Goal: Find specific page/section: Find specific page/section

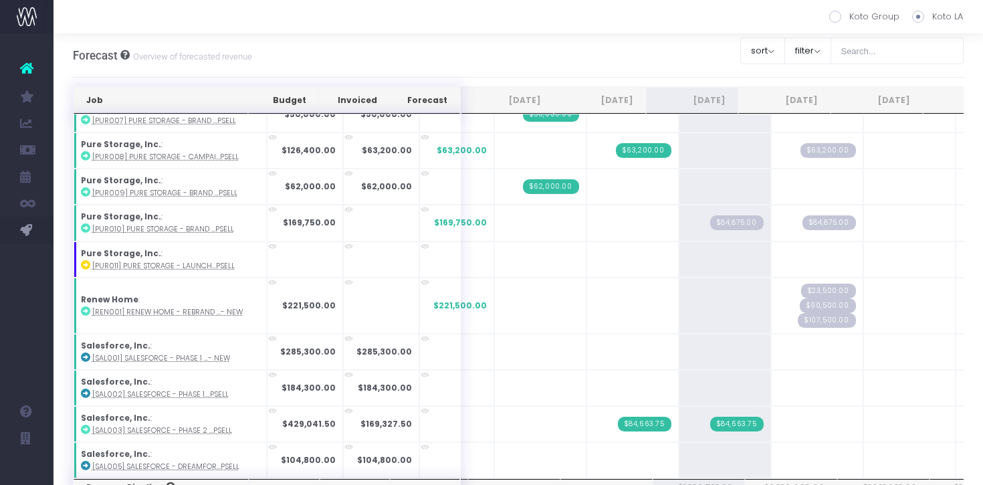
scroll to position [1467, 0]
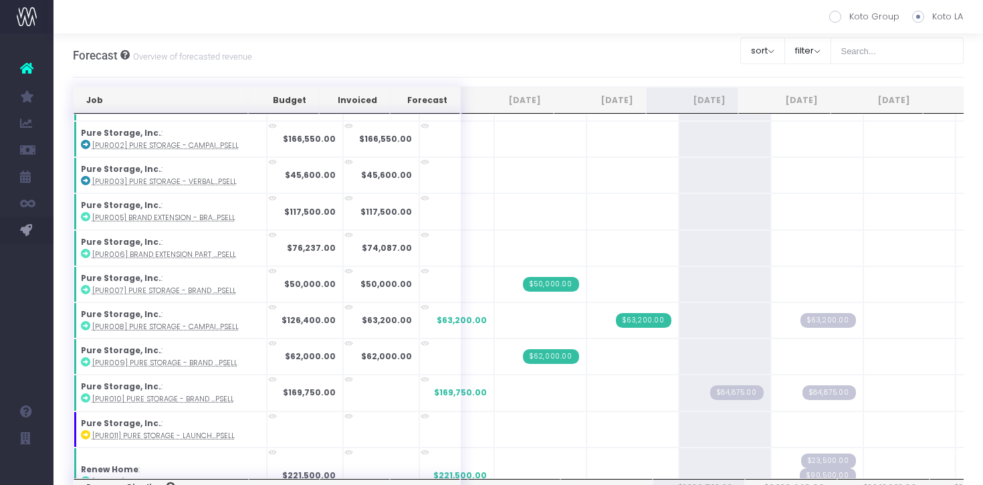
click at [711, 105] on th "[DATE]" at bounding box center [692, 100] width 92 height 27
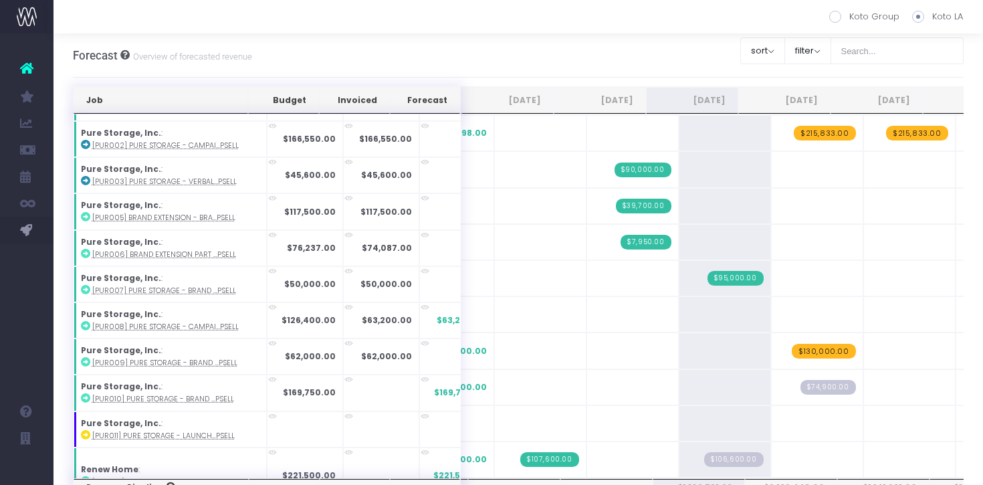
scroll to position [0, 0]
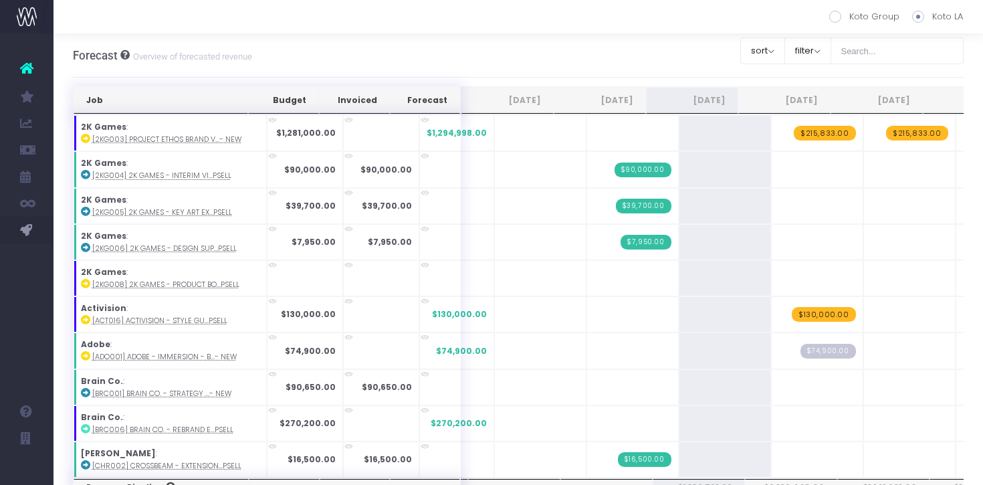
click at [712, 103] on th "[DATE]" at bounding box center [692, 100] width 92 height 27
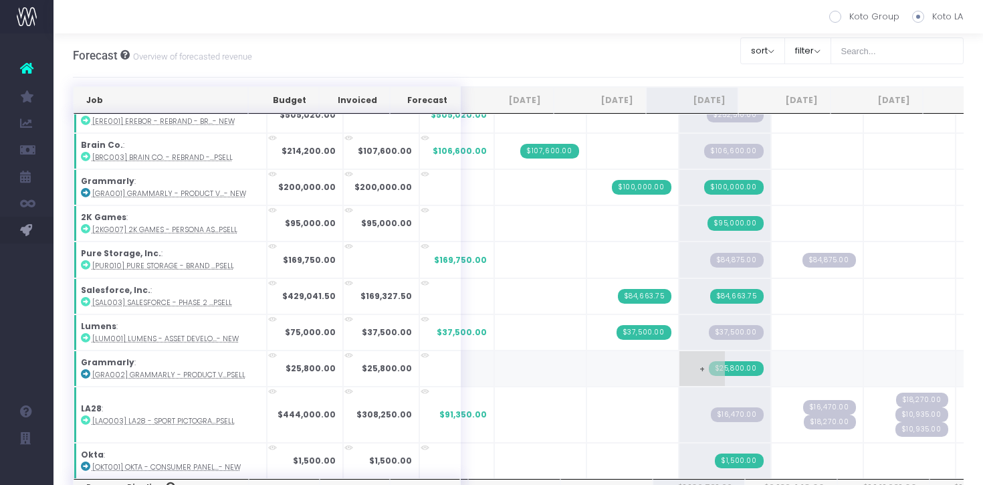
scroll to position [148, 0]
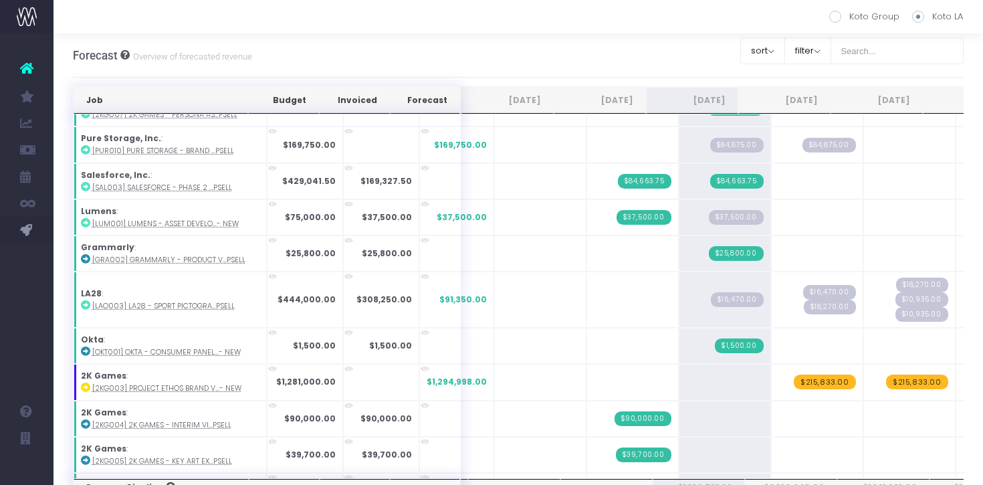
click at [175, 98] on th "Job" at bounding box center [161, 100] width 174 height 27
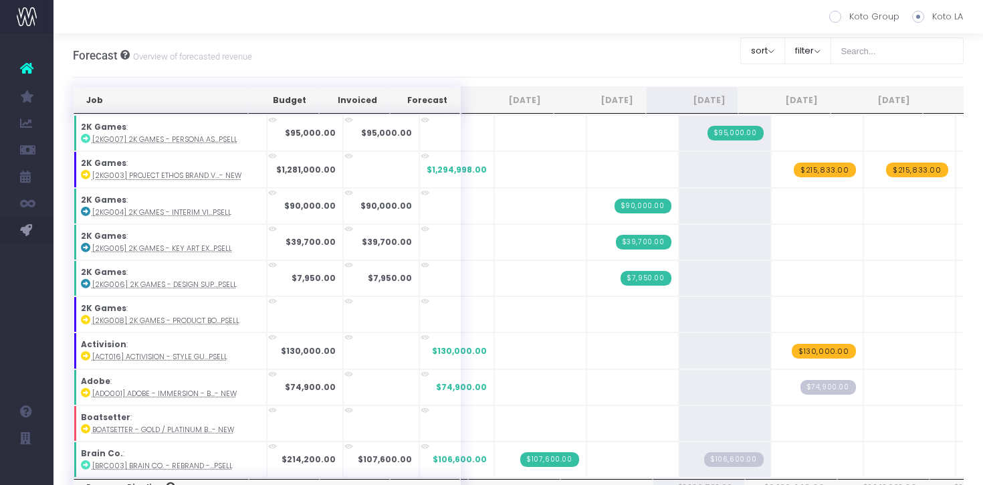
click at [176, 98] on th "Job" at bounding box center [161, 100] width 174 height 27
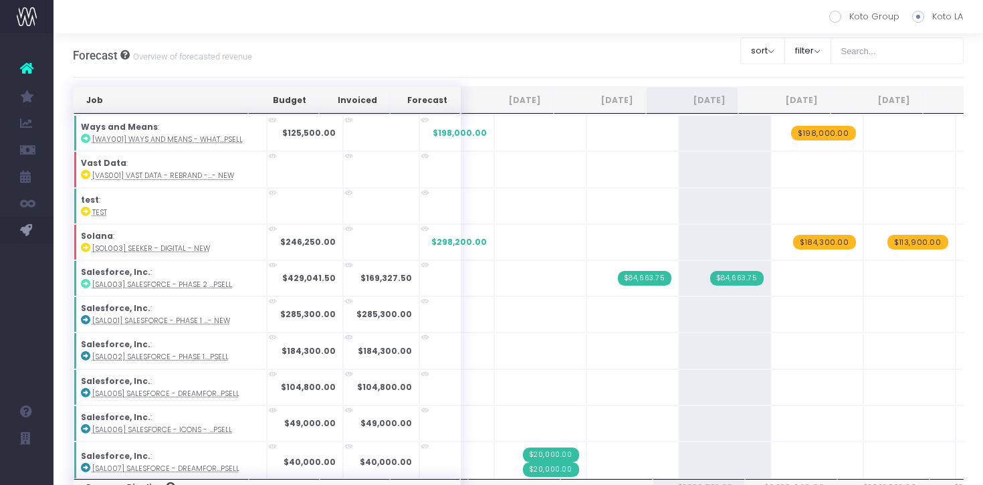
click at [179, 100] on th "Job" at bounding box center [161, 100] width 174 height 27
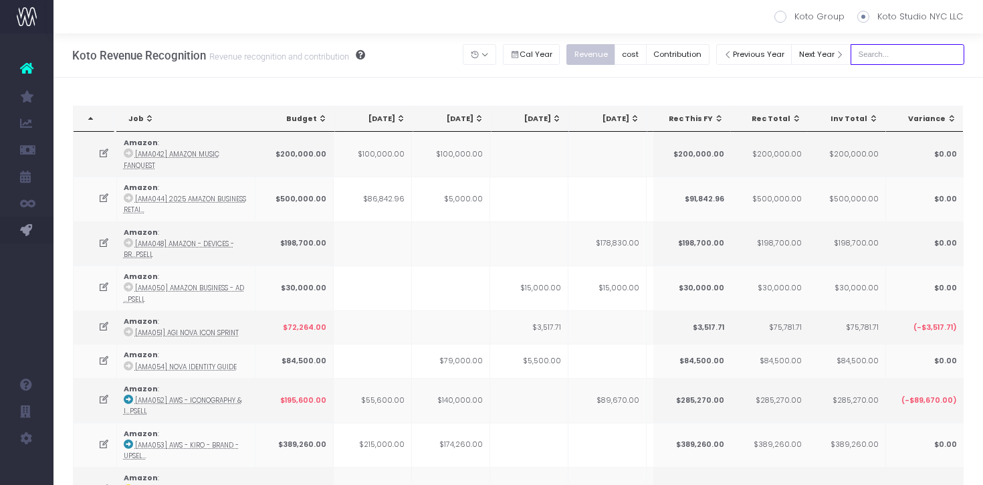
click at [900, 55] on input "text" at bounding box center [907, 54] width 114 height 21
type input "kiera"
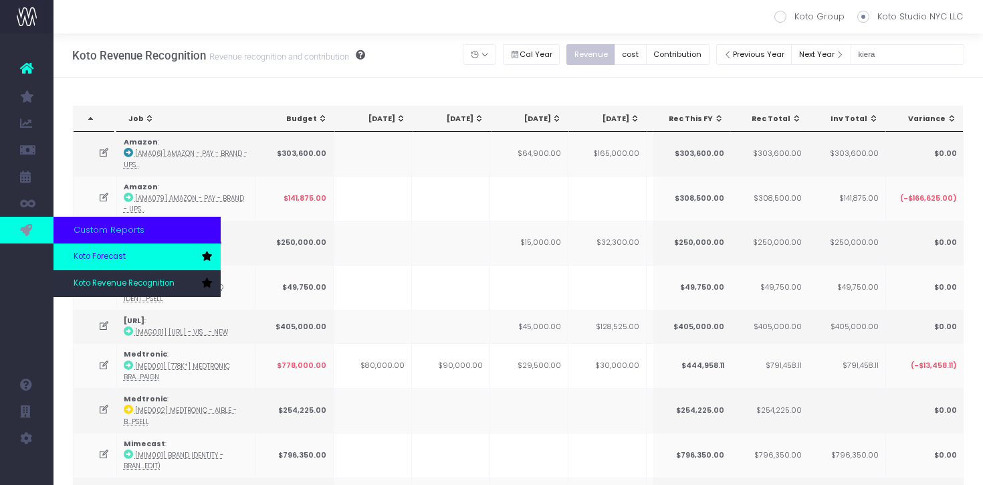
click at [112, 263] on link "Koto Forecast" at bounding box center [136, 256] width 167 height 27
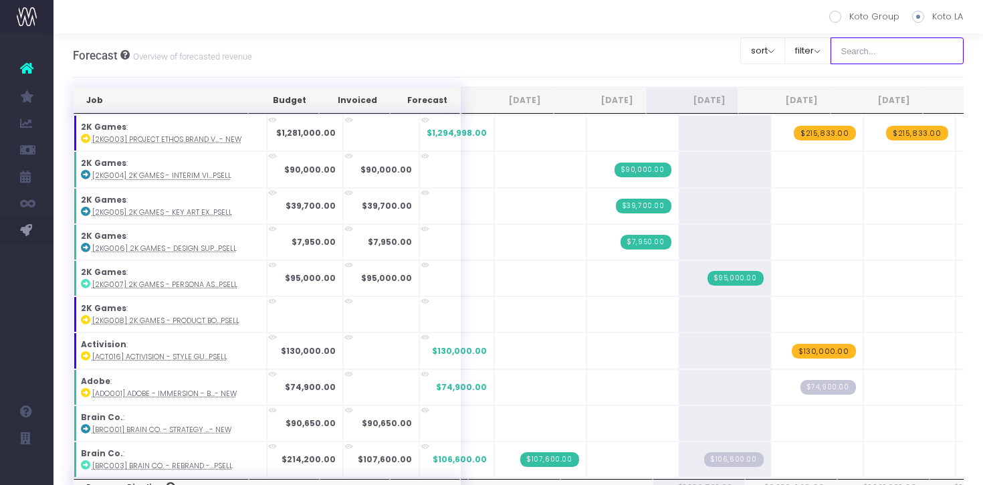
click at [905, 51] on input "text" at bounding box center [897, 50] width 134 height 27
type input "kiera"
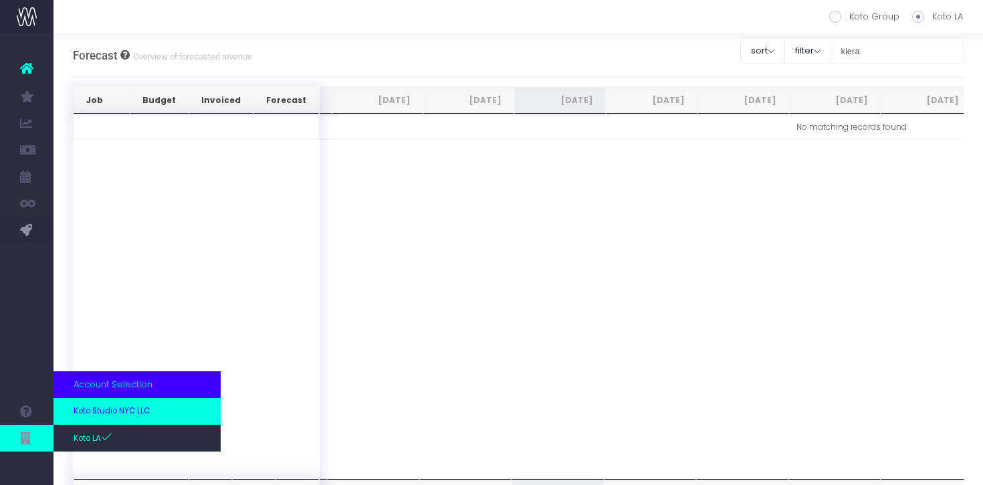
click at [104, 416] on span "Koto Studio NYC LLC" at bounding box center [112, 411] width 76 height 12
